Goal: Find specific page/section: Find specific page/section

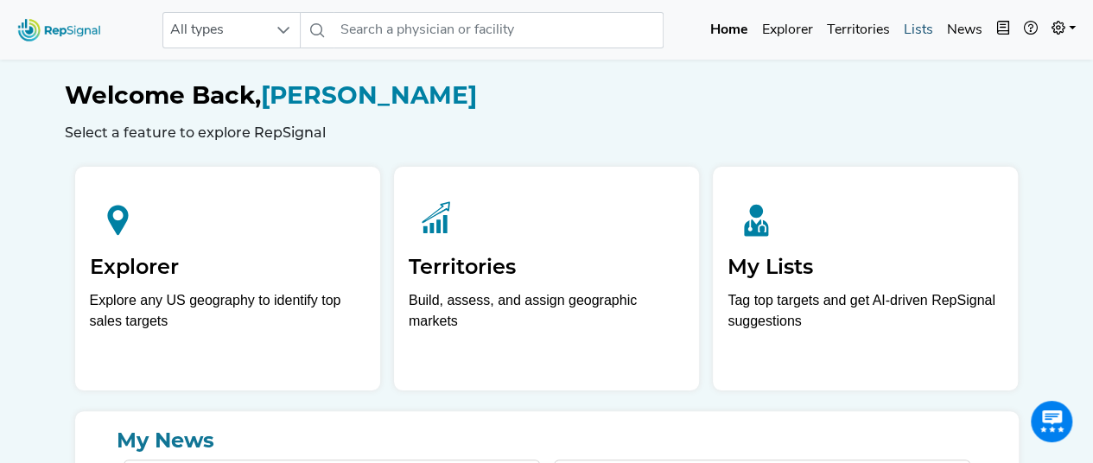
click at [919, 27] on link "Lists" at bounding box center [918, 30] width 43 height 35
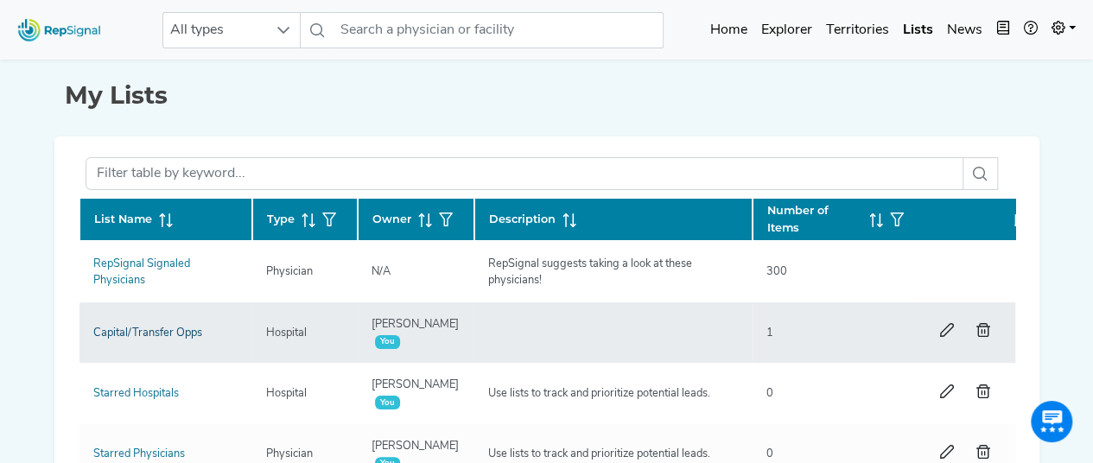
click at [155, 334] on link "Capital/Transfer Opps" at bounding box center [147, 333] width 109 height 11
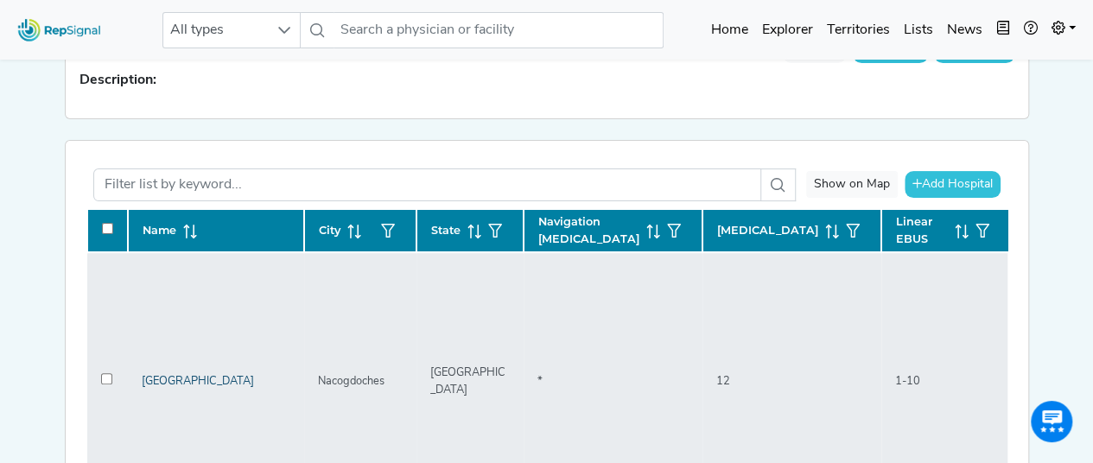
scroll to position [408, 0]
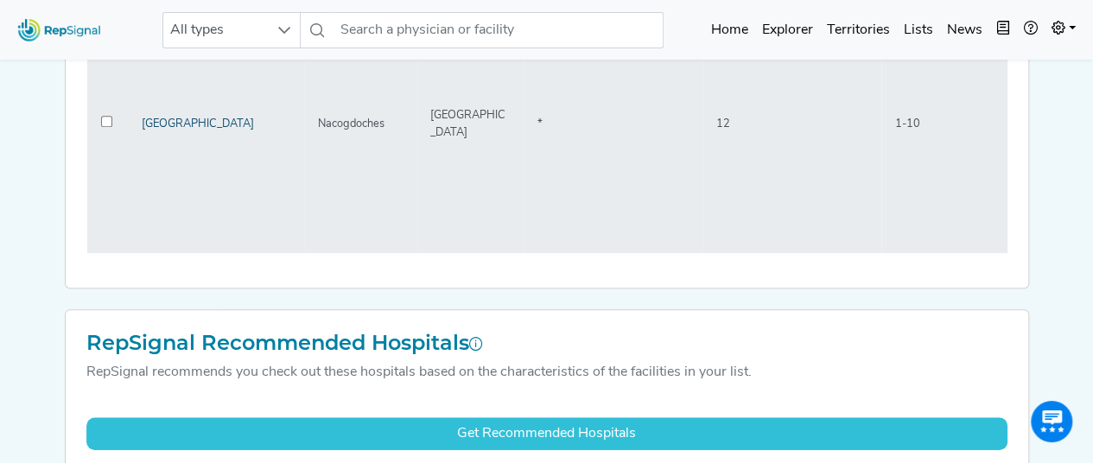
click at [197, 118] on link "[GEOGRAPHIC_DATA]" at bounding box center [198, 123] width 112 height 11
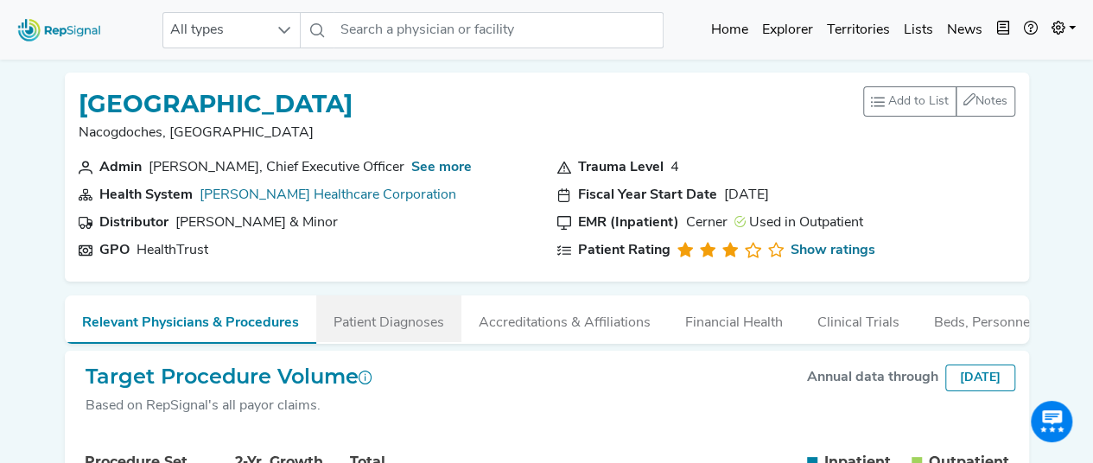
click at [397, 332] on button "Patient Diagnoses" at bounding box center [388, 319] width 145 height 47
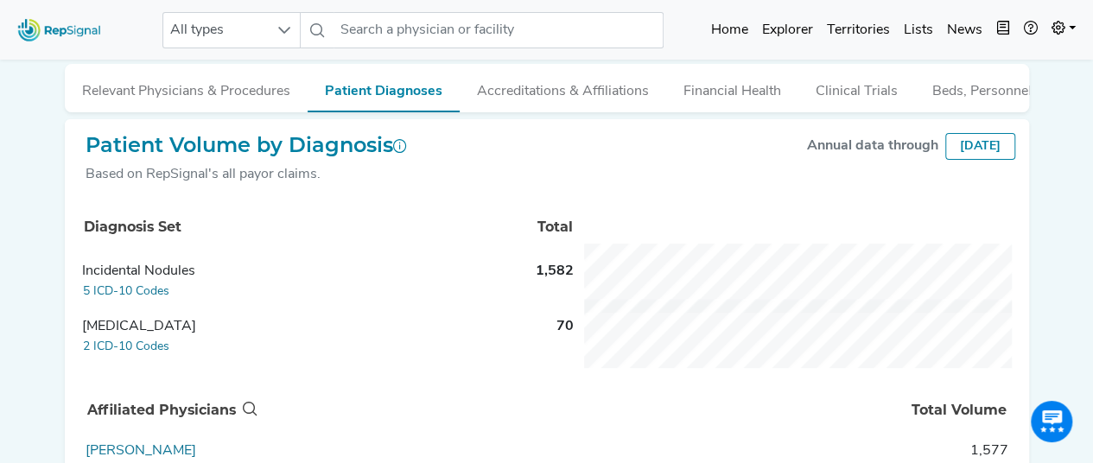
scroll to position [233, 0]
